Goal: Browse casually

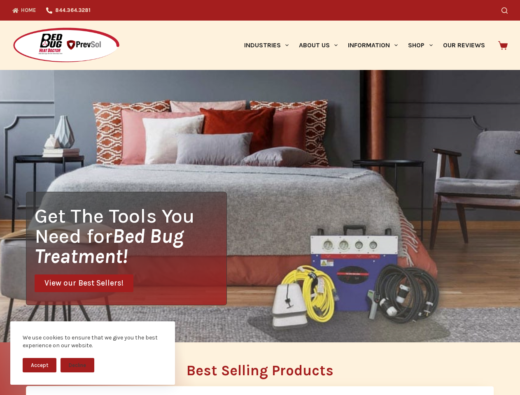
click at [260, 198] on div "Get The Tools You Need for Bed Bug Treatment! View our Best Sellers!" at bounding box center [260, 206] width 520 height 273
click at [40, 365] on button "Accept" at bounding box center [40, 365] width 34 height 14
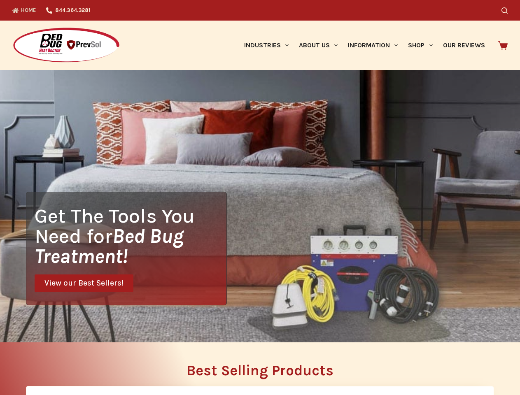
click at [77, 365] on button "Decline" at bounding box center [78, 372] width 34 height 14
click at [508, 10] on icon "Search" at bounding box center [505, 10] width 6 height 6
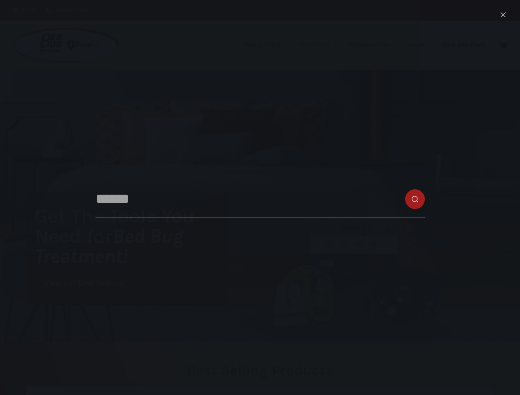
click at [269, 45] on link "Industries" at bounding box center [266, 45] width 55 height 49
click at [322, 45] on link "About Us" at bounding box center [318, 45] width 49 height 49
click at [377, 45] on link "Information" at bounding box center [373, 45] width 60 height 49
click at [424, 45] on link "Shop" at bounding box center [420, 45] width 35 height 49
